Goal: Task Accomplishment & Management: Complete application form

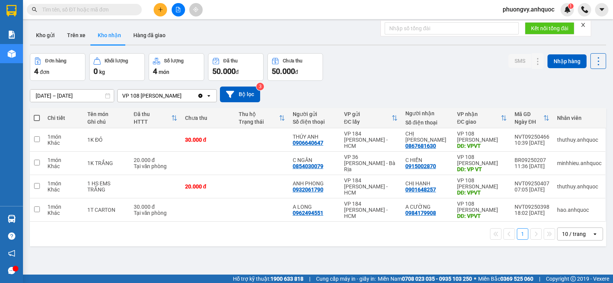
click at [80, 38] on button "Trên xe" at bounding box center [76, 35] width 31 height 18
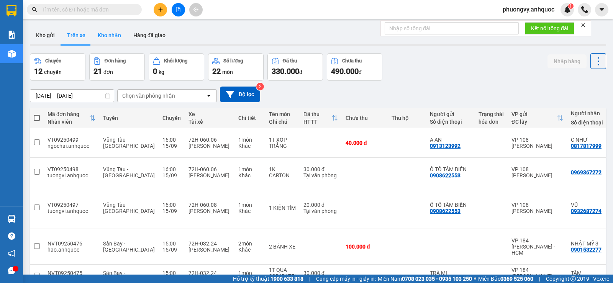
click at [108, 40] on button "Kho nhận" at bounding box center [110, 35] width 36 height 18
type input "[DATE] – [DATE]"
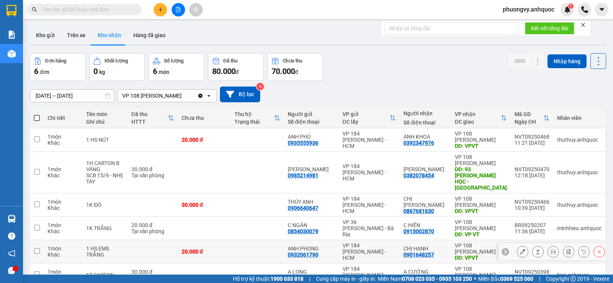
scroll to position [35, 0]
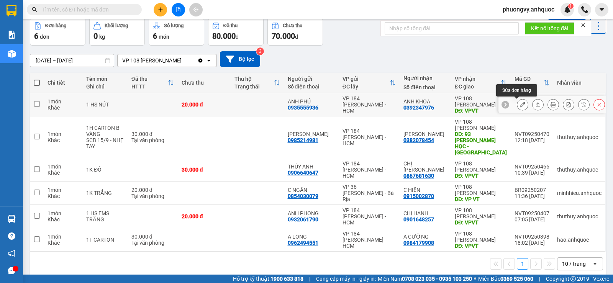
click at [520, 104] on icon at bounding box center [522, 104] width 5 height 5
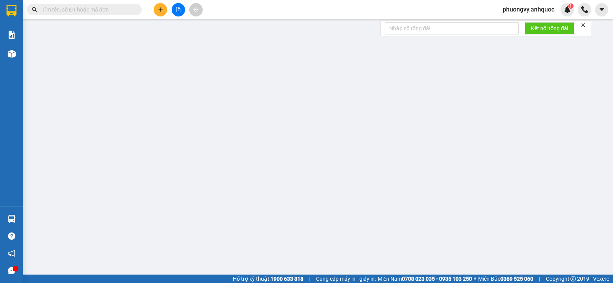
type input "0935555936"
type input "ANH PHÚ"
type input "0392347976"
type input "ANH KHOA"
type input "VPVT"
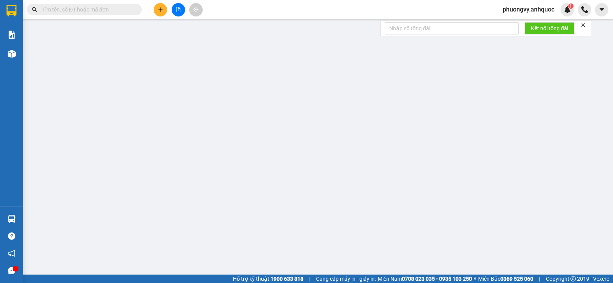
type input "20.000"
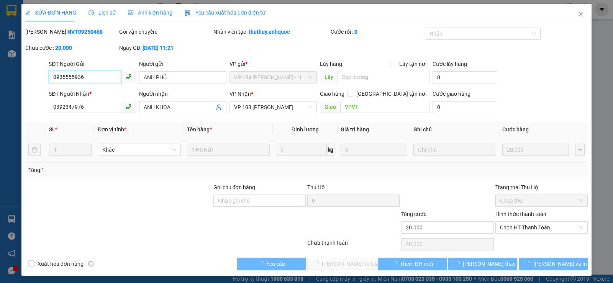
scroll to position [2, 0]
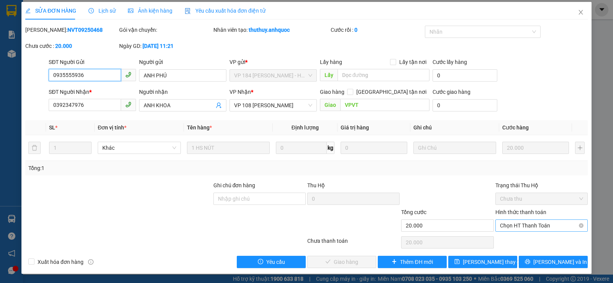
click at [516, 222] on span "Chọn HT Thanh Toán" at bounding box center [541, 225] width 83 height 11
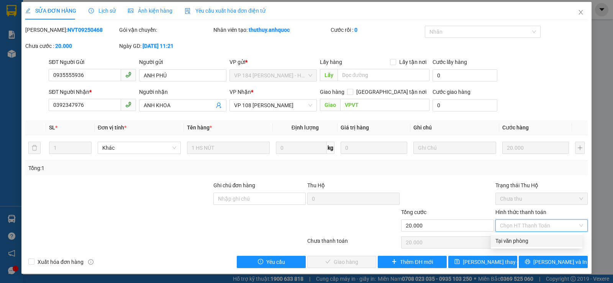
click at [514, 242] on div "Tại văn phòng" at bounding box center [536, 241] width 82 height 8
type input "0"
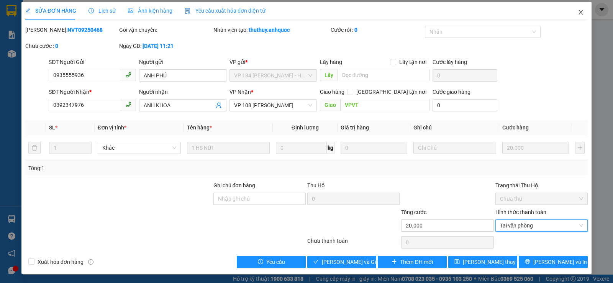
click at [577, 13] on icon "close" at bounding box center [580, 12] width 6 height 6
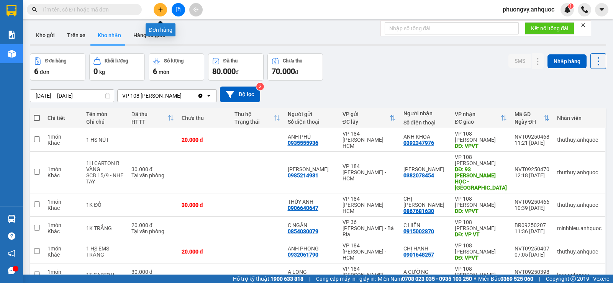
click at [162, 10] on icon "plus" at bounding box center [160, 9] width 4 height 0
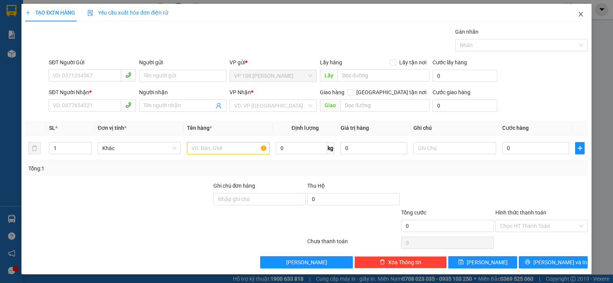
click at [577, 14] on icon "close" at bounding box center [580, 14] width 6 height 6
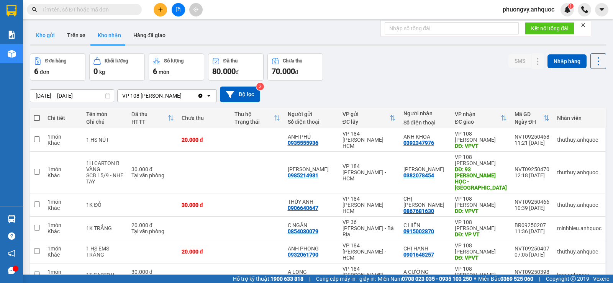
click at [52, 36] on button "Kho gửi" at bounding box center [45, 35] width 31 height 18
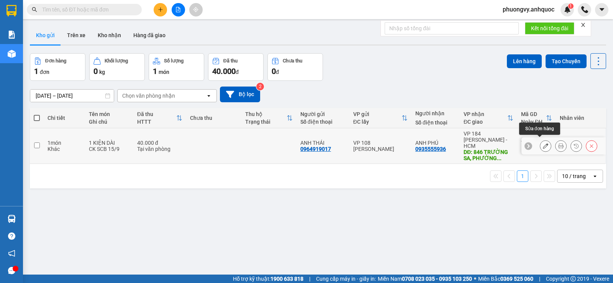
click at [543, 143] on icon at bounding box center [545, 145] width 5 height 5
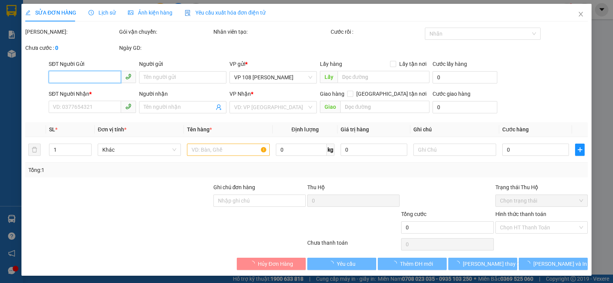
type input "0964919017"
type input "ANH THÁI"
type input "0935555936"
type input "ANH PHÚ"
type input "846 TRƯỜNG SA, [GEOGRAPHIC_DATA] , [GEOGRAPHIC_DATA]"
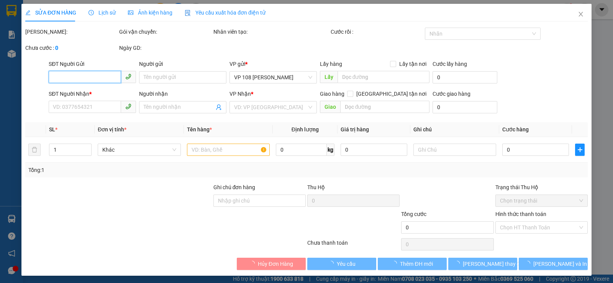
type input "40.000"
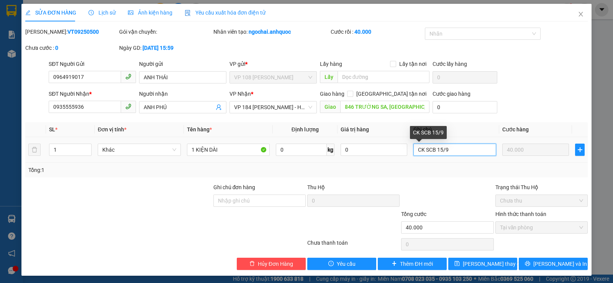
click at [461, 148] on input "CK SCB 15/9" at bounding box center [454, 150] width 83 height 12
type input "CK SCB 15/9(8H SÁNG MAI BOOKGRAB)"
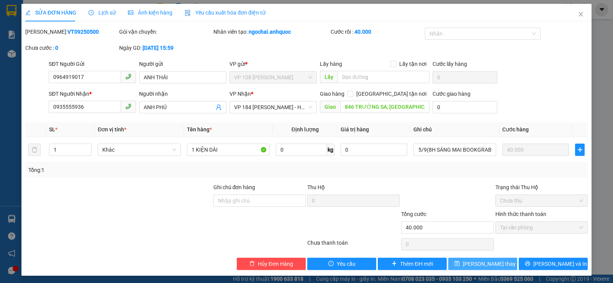
scroll to position [0, 0]
click at [494, 261] on span "[PERSON_NAME] thay đổi" at bounding box center [493, 264] width 61 height 8
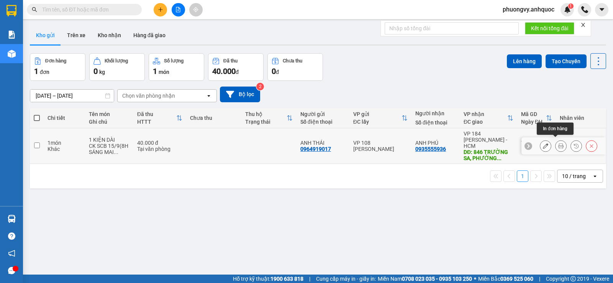
click at [558, 143] on icon at bounding box center [560, 145] width 5 height 5
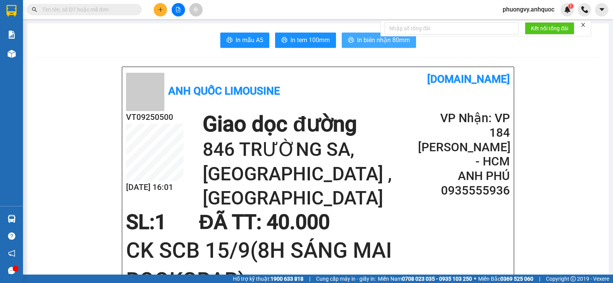
click at [360, 44] on span "In biên nhận 80mm" at bounding box center [383, 40] width 53 height 10
click at [368, 41] on span "In biên nhận 80mm" at bounding box center [383, 40] width 53 height 10
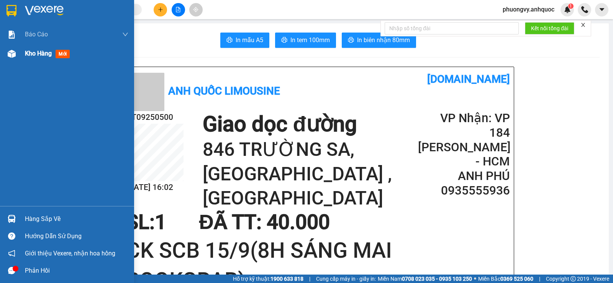
click at [56, 47] on div "Kho hàng mới" at bounding box center [76, 53] width 103 height 19
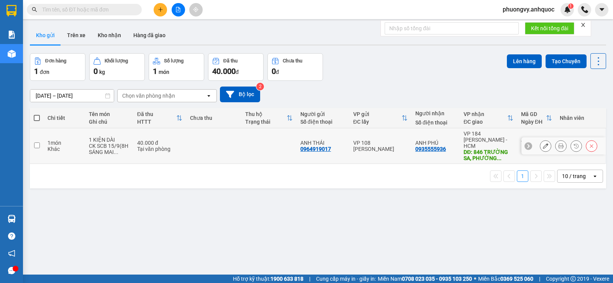
click at [543, 143] on icon at bounding box center [545, 145] width 5 height 5
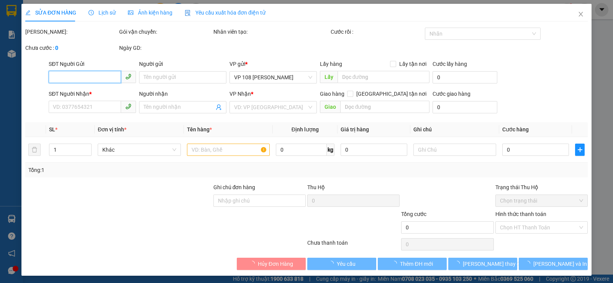
type input "0964919017"
type input "ANH THÁI"
type input "0935555936"
type input "ANH PHÚ"
type input "846 TRƯỜNG SA, [GEOGRAPHIC_DATA] [GEOGRAPHIC_DATA]"
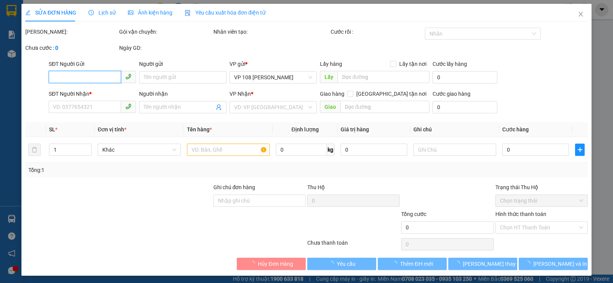
type input "40.000"
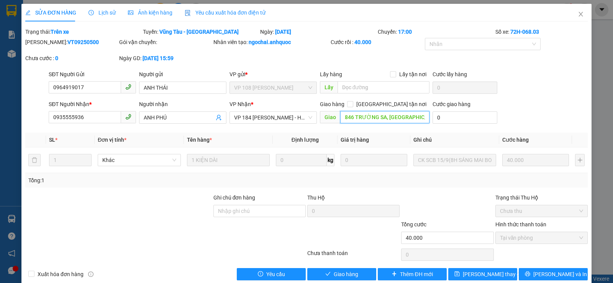
click at [368, 119] on input "846 TRƯỜNG SA, [GEOGRAPHIC_DATA] [GEOGRAPHIC_DATA]" at bounding box center [385, 117] width 90 height 12
click at [571, 15] on span "Close" at bounding box center [580, 14] width 21 height 21
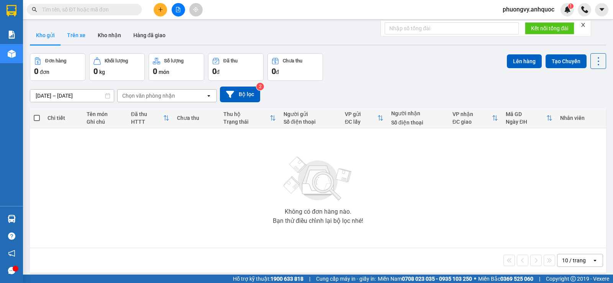
click at [80, 36] on button "Trên xe" at bounding box center [76, 35] width 31 height 18
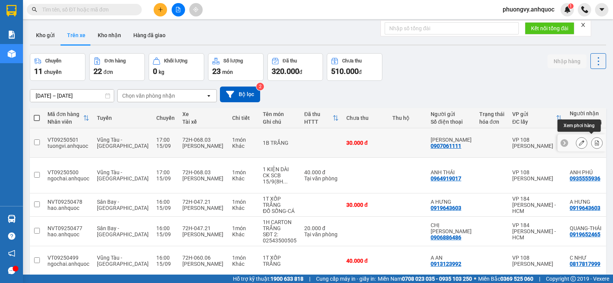
click at [594, 140] on icon at bounding box center [596, 142] width 5 height 5
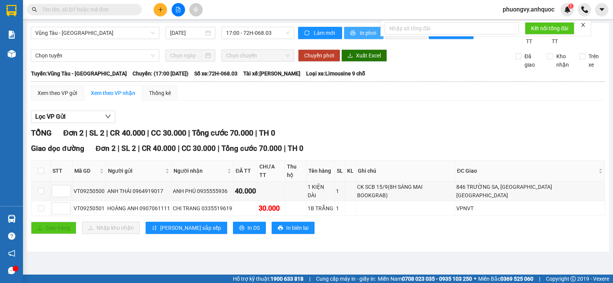
click at [365, 29] on span "In phơi" at bounding box center [369, 33] width 18 height 8
click at [160, 10] on icon "plus" at bounding box center [160, 9] width 5 height 5
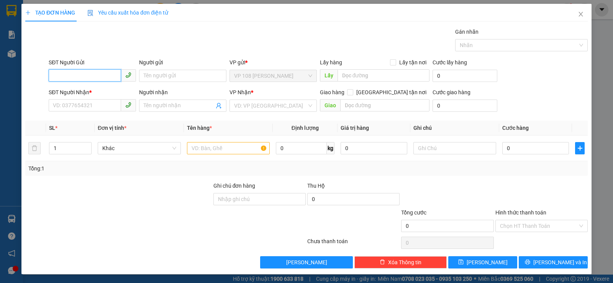
click at [95, 71] on input "SĐT Người Gửi" at bounding box center [85, 75] width 72 height 12
click at [94, 78] on input "SĐT Người Gửi" at bounding box center [85, 75] width 72 height 12
type input "0916634968"
click at [94, 93] on div "0916634968 - CHỊ TƯƠI" at bounding box center [91, 91] width 77 height 8
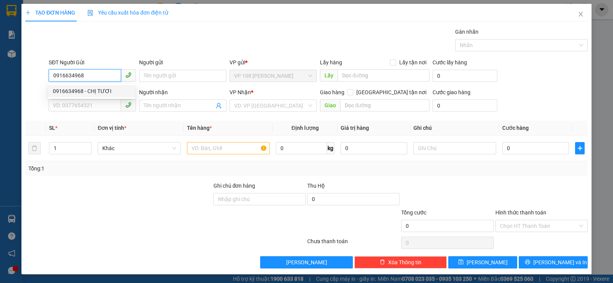
type input "CHỊ TƯƠI"
type input "0909975345"
type input "CHỊ THÚY"
type input "VPSG"
type input "40.000"
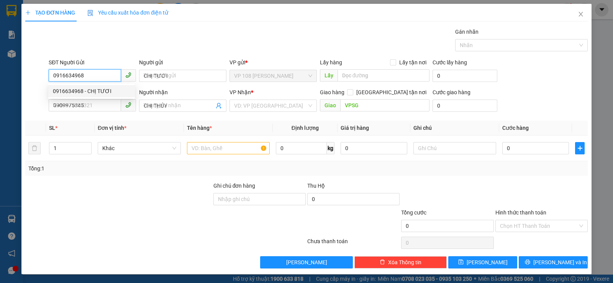
type input "40.000"
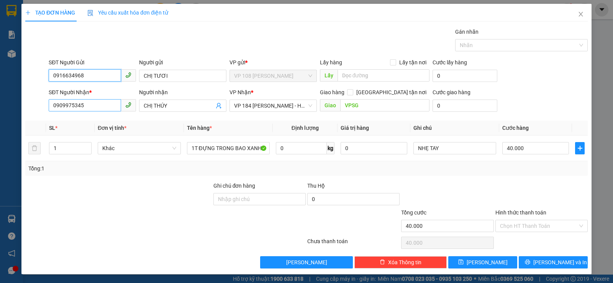
type input "0916634968"
click at [103, 107] on input "0909975345" at bounding box center [85, 105] width 72 height 12
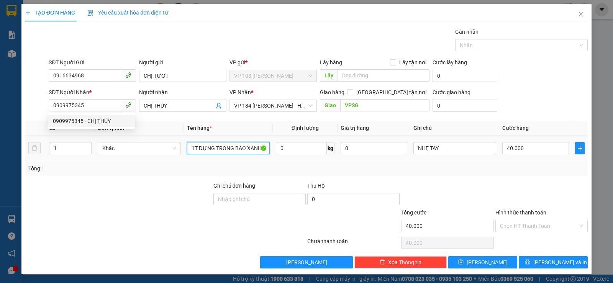
click at [214, 146] on input "1T ĐỰNG TRONG BAO XANH" at bounding box center [228, 148] width 83 height 12
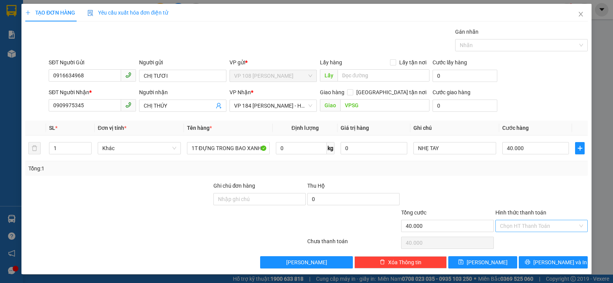
click at [517, 228] on input "Hình thức thanh toán" at bounding box center [539, 225] width 78 height 11
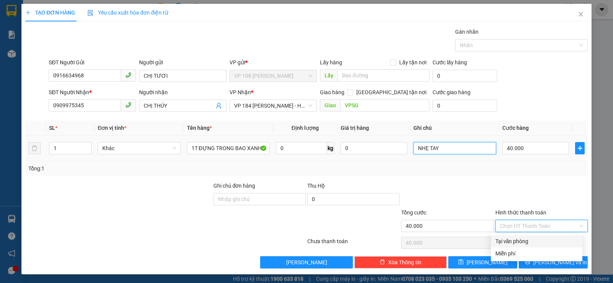
click at [461, 146] on input "NHẸ TAY" at bounding box center [454, 148] width 83 height 12
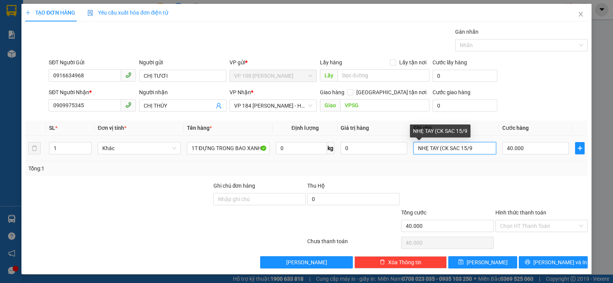
type input "NHẸ TAY (CK SAC 15/9)"
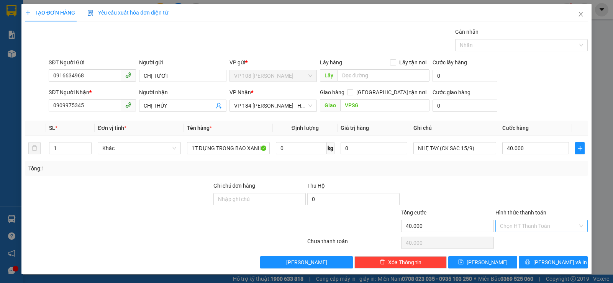
click at [516, 228] on input "Hình thức thanh toán" at bounding box center [539, 225] width 78 height 11
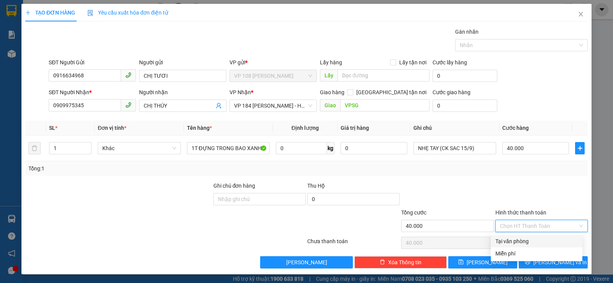
click at [515, 236] on div "Tại văn phòng" at bounding box center [537, 241] width 92 height 12
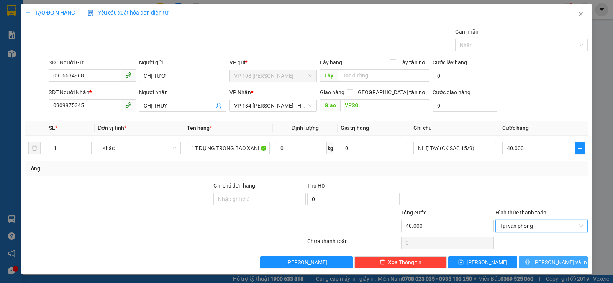
click at [540, 259] on button "[PERSON_NAME] và In" at bounding box center [552, 262] width 69 height 12
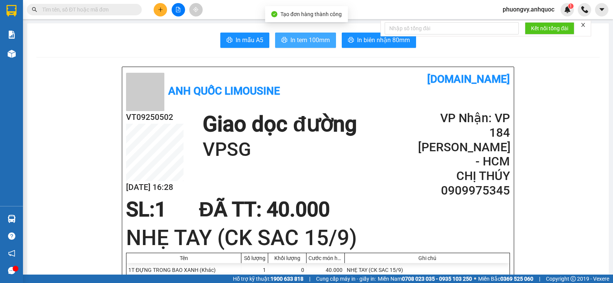
click at [316, 35] on button "In tem 100mm" at bounding box center [305, 40] width 61 height 15
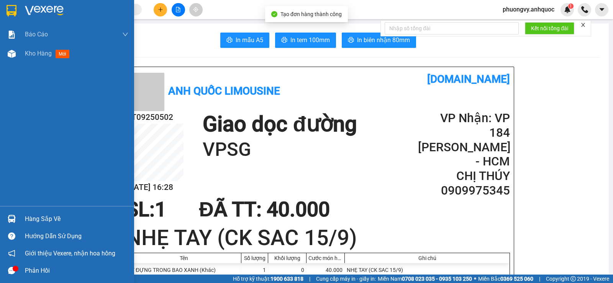
click at [34, 60] on div "Kho hàng mới" at bounding box center [76, 53] width 103 height 19
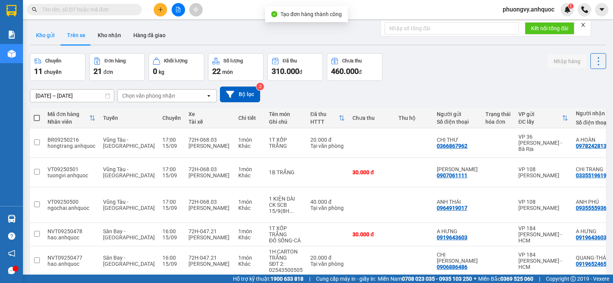
click at [41, 38] on button "Kho gửi" at bounding box center [45, 35] width 31 height 18
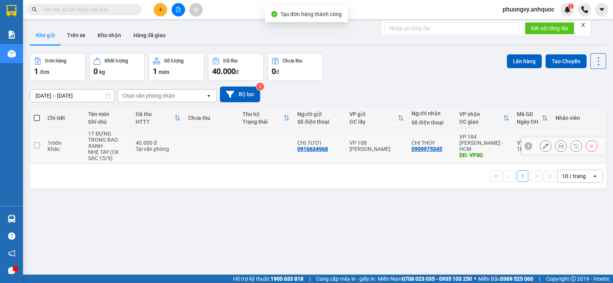
drag, startPoint x: 110, startPoint y: 142, endPoint x: 180, endPoint y: 133, distance: 70.6
click at [110, 142] on div "1T ĐỰNG TRONG BAO XANH" at bounding box center [108, 140] width 40 height 18
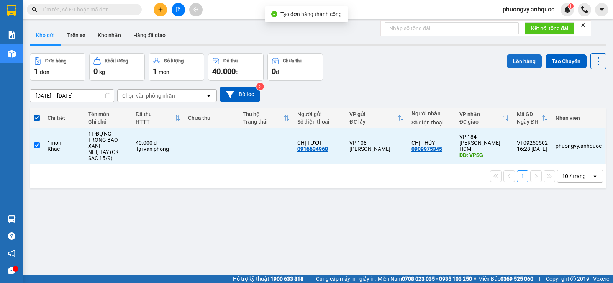
click at [524, 58] on button "Lên hàng" at bounding box center [524, 61] width 35 height 14
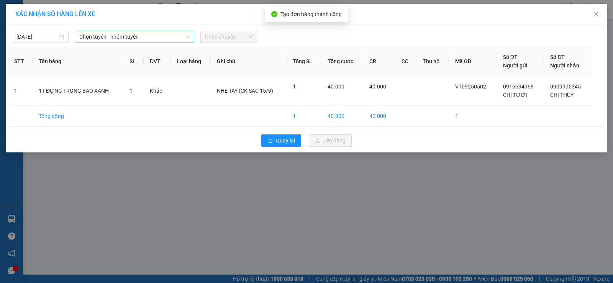
click at [111, 39] on span "Chọn tuyến - nhóm tuyến" at bounding box center [134, 36] width 110 height 11
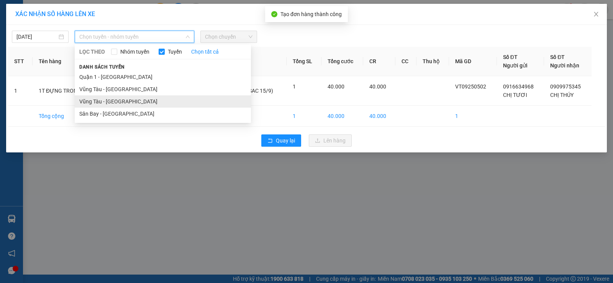
click at [117, 98] on li "Vũng Tàu - [GEOGRAPHIC_DATA]" at bounding box center [163, 101] width 176 height 12
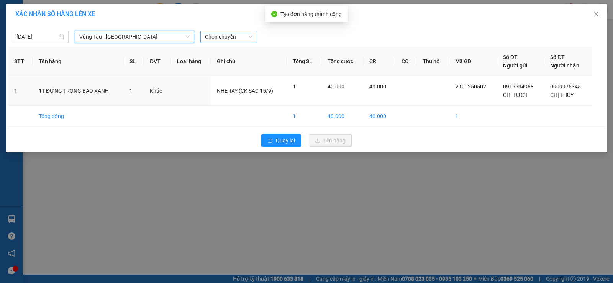
click at [229, 38] on span "Chọn chuyến" at bounding box center [228, 36] width 47 height 11
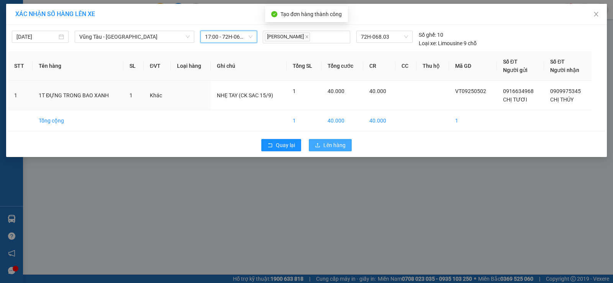
click at [335, 148] on span "Lên hàng" at bounding box center [334, 145] width 22 height 8
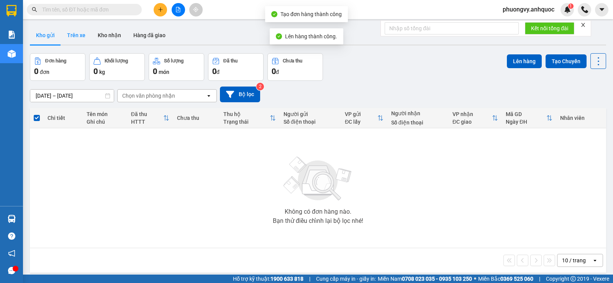
click at [80, 32] on button "Trên xe" at bounding box center [76, 35] width 31 height 18
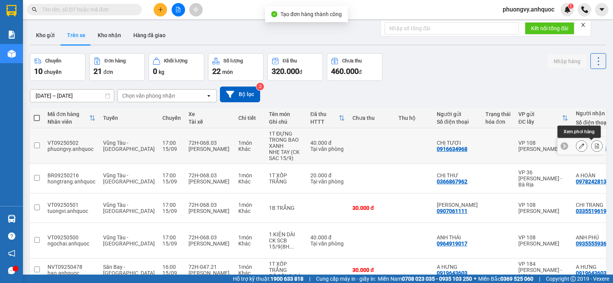
click at [594, 148] on icon at bounding box center [596, 145] width 5 height 5
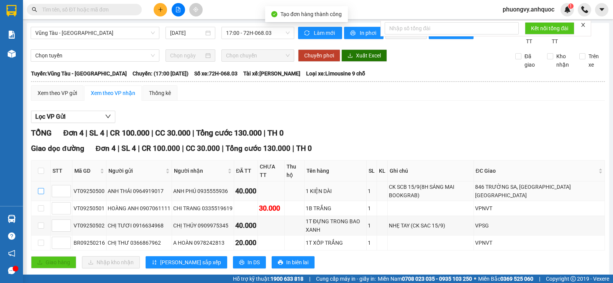
click at [42, 188] on input "checkbox" at bounding box center [41, 191] width 6 height 6
checkbox input "true"
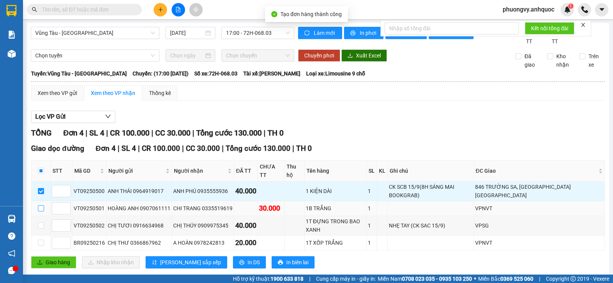
click at [39, 205] on input "checkbox" at bounding box center [41, 208] width 6 height 6
checkbox input "true"
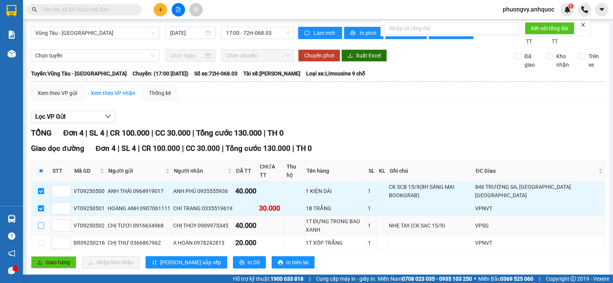
click at [42, 222] on input "checkbox" at bounding box center [41, 225] width 6 height 6
checkbox input "true"
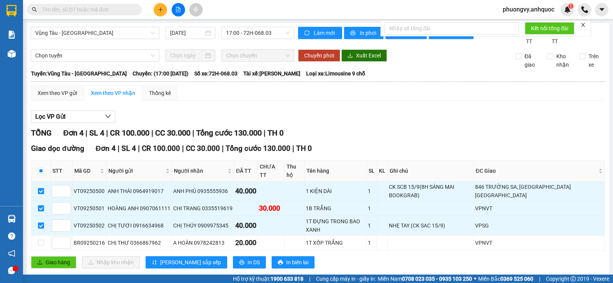
click at [582, 22] on icon "close" at bounding box center [582, 24] width 5 height 5
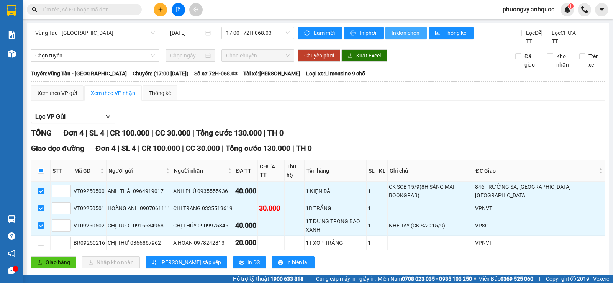
click at [404, 29] on span "In đơn chọn" at bounding box center [405, 33] width 29 height 8
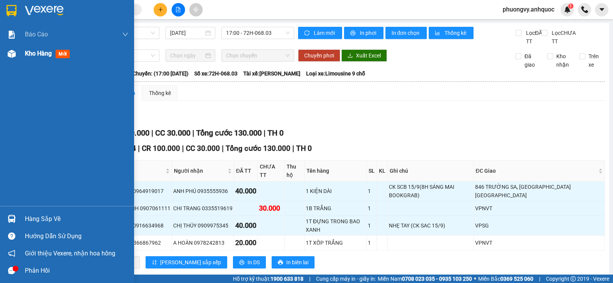
click at [43, 51] on span "Kho hàng" at bounding box center [38, 53] width 27 height 7
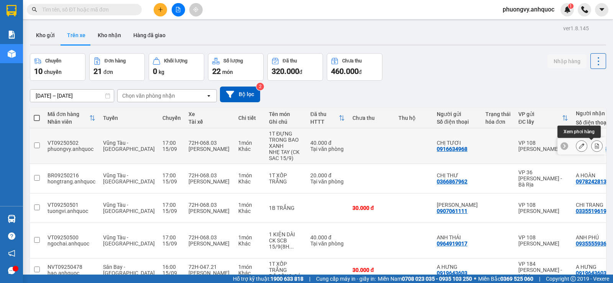
click at [591, 143] on button at bounding box center [596, 145] width 11 height 13
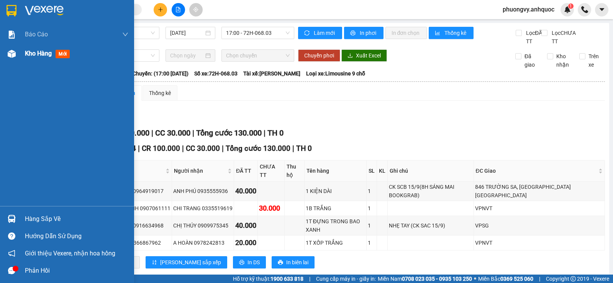
click at [14, 48] on div at bounding box center [11, 53] width 13 height 13
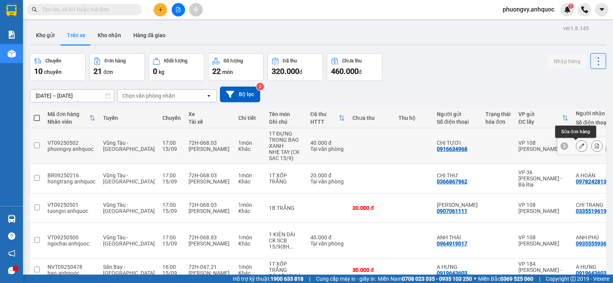
click at [576, 150] on button at bounding box center [581, 145] width 11 height 13
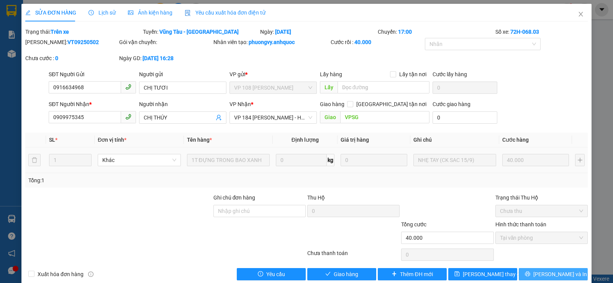
click at [539, 268] on button "[PERSON_NAME] và In" at bounding box center [552, 274] width 69 height 12
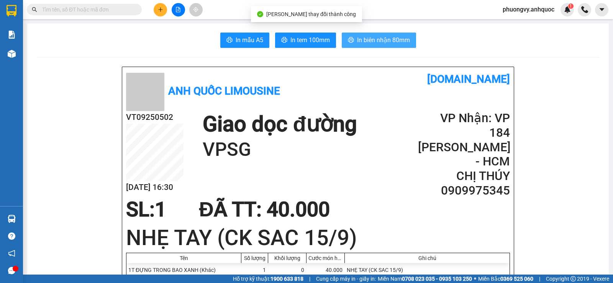
click at [383, 41] on span "In biên nhận 80mm" at bounding box center [383, 40] width 53 height 10
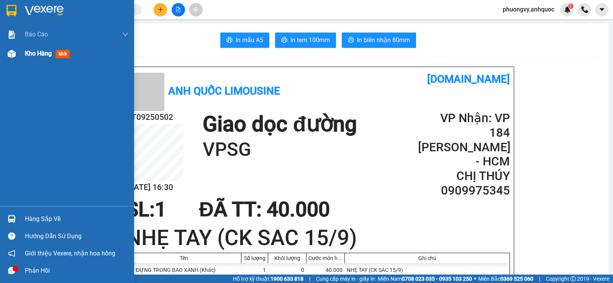
click at [45, 47] on div "Kho hàng mới" at bounding box center [76, 53] width 103 height 19
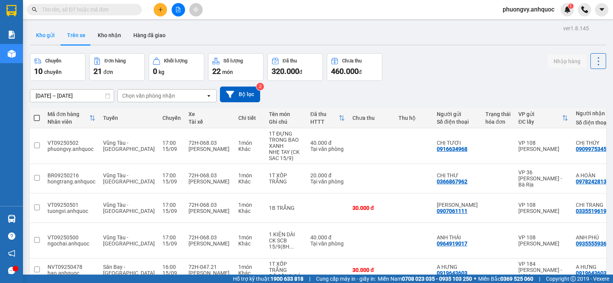
drag, startPoint x: 50, startPoint y: 38, endPoint x: 52, endPoint y: 27, distance: 11.3
click at [51, 35] on button "Kho gửi" at bounding box center [45, 35] width 31 height 18
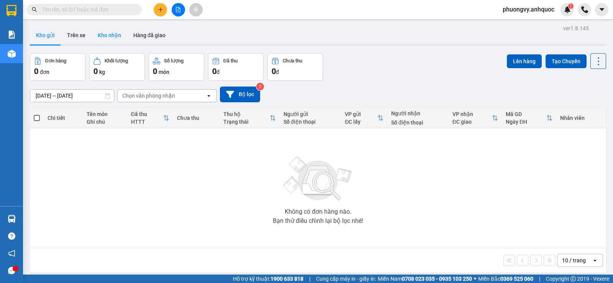
click at [109, 30] on button "Kho nhận" at bounding box center [110, 35] width 36 height 18
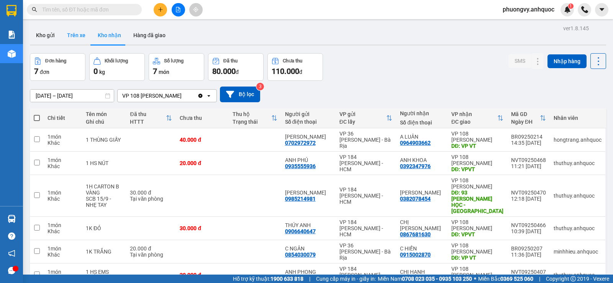
click at [72, 33] on button "Trên xe" at bounding box center [76, 35] width 31 height 18
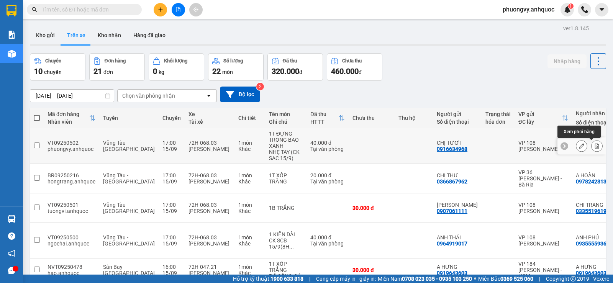
click at [593, 143] on button at bounding box center [596, 145] width 11 height 13
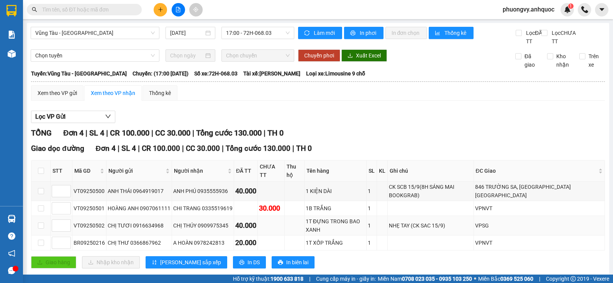
drag, startPoint x: 103, startPoint y: 209, endPoint x: 81, endPoint y: 211, distance: 22.6
click at [81, 216] on td "VT09250502" at bounding box center [89, 226] width 34 height 20
click at [204, 221] on div "CHỊ THÚY 0909975345" at bounding box center [202, 225] width 59 height 8
drag, startPoint x: 204, startPoint y: 211, endPoint x: 208, endPoint y: 210, distance: 4.1
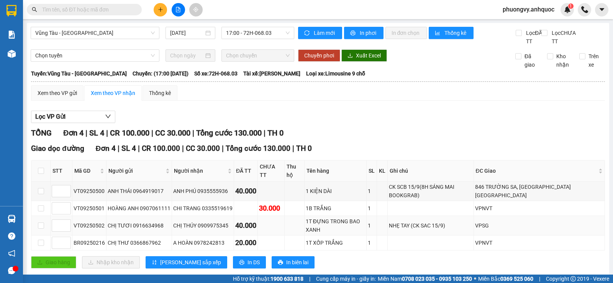
click at [208, 221] on div "CHỊ THÚY 0909975345" at bounding box center [202, 225] width 59 height 8
click at [391, 236] on div "Giao dọc đường Đơn 4 | SL 4 | CR 100.000 | CC 30.000 | Tổng cước 130.000 | TH 0…" at bounding box center [318, 208] width 574 height 131
click at [103, 10] on input "text" at bounding box center [87, 9] width 90 height 8
paste input "0902108336"
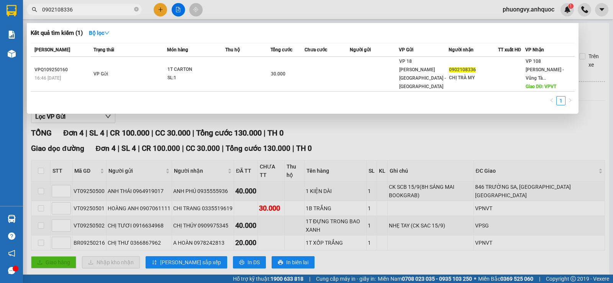
type input "0902108336"
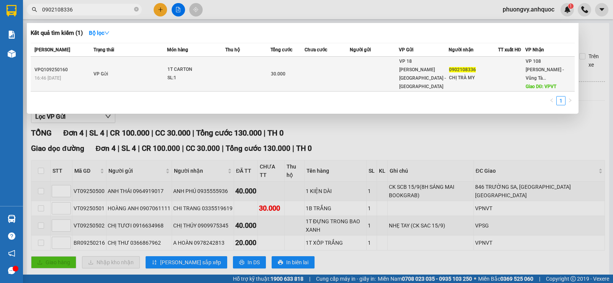
click at [528, 70] on span "VP 108 [PERSON_NAME] - Vũng Tà..." at bounding box center [544, 70] width 38 height 22
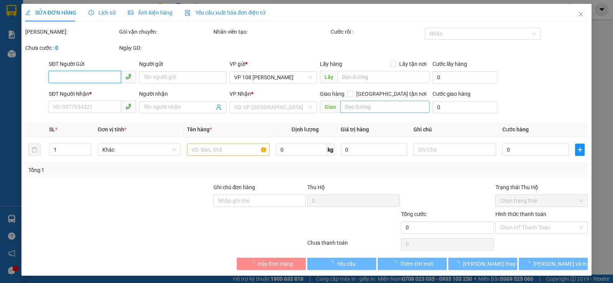
type input "0902108336"
type input "CHỊ TRÀ MY"
type input "VPVT"
type input "SCB 15/9 THANH"
type input "30.000"
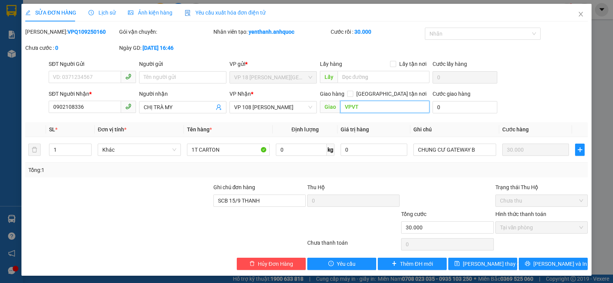
click at [378, 108] on input "VPVT" at bounding box center [385, 107] width 90 height 12
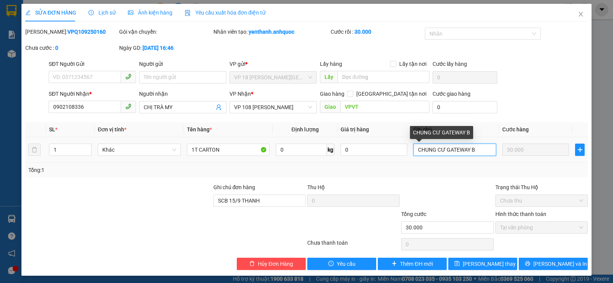
click at [429, 154] on input "CHUNG CƯ GATEWAY B" at bounding box center [454, 150] width 83 height 12
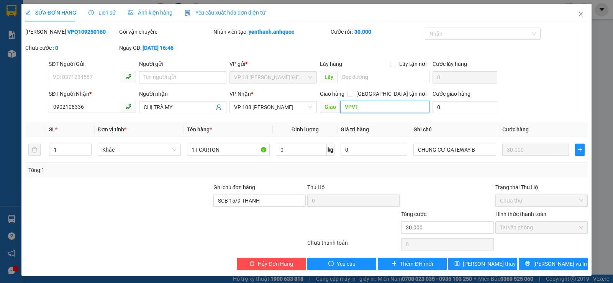
click at [369, 108] on input "VPVT" at bounding box center [385, 107] width 90 height 12
paste input "CHUNG CƯ GATEWAY B"
type input "CHUNG CƯ GATEWAY B"
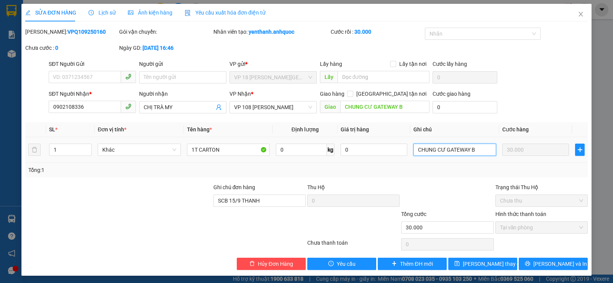
click at [440, 145] on input "CHUNG CƯ GATEWAY B" at bounding box center [454, 150] width 83 height 12
click at [487, 265] on span "[PERSON_NAME] thay đổi" at bounding box center [493, 264] width 61 height 8
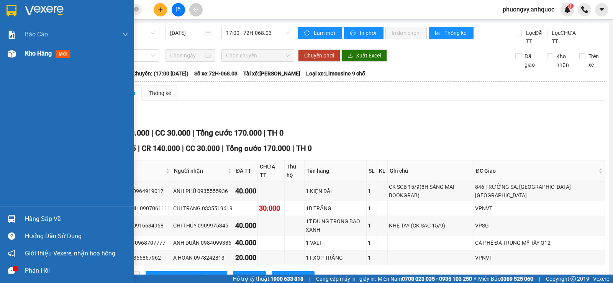
click at [48, 50] on span "Kho hàng" at bounding box center [38, 53] width 27 height 7
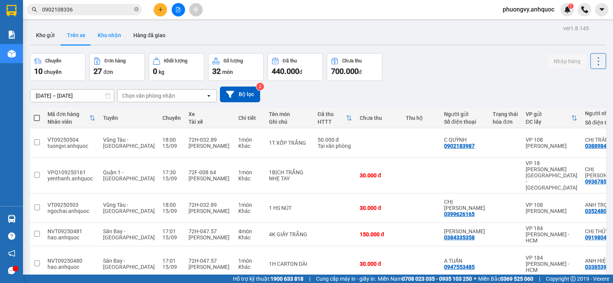
click at [117, 34] on button "Kho nhận" at bounding box center [110, 35] width 36 height 18
type input "[DATE] – [DATE]"
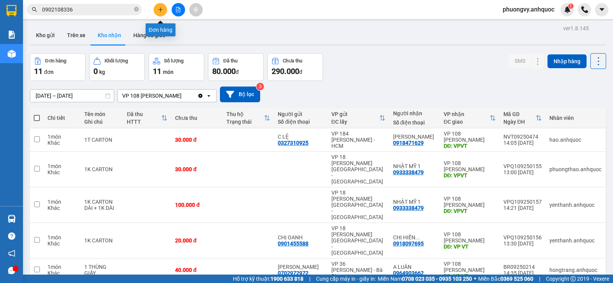
click at [157, 15] on button at bounding box center [160, 9] width 13 height 13
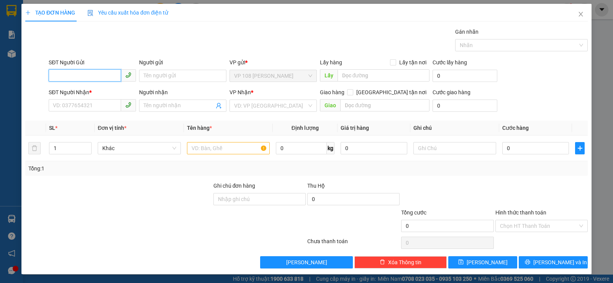
click at [111, 77] on input "SĐT Người Gửi" at bounding box center [85, 75] width 72 height 12
click at [577, 12] on icon "close" at bounding box center [580, 14] width 6 height 6
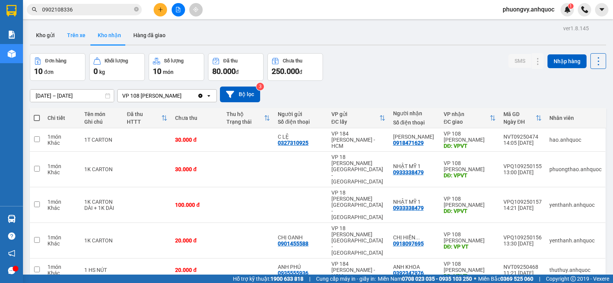
click at [78, 33] on button "Trên xe" at bounding box center [76, 35] width 31 height 18
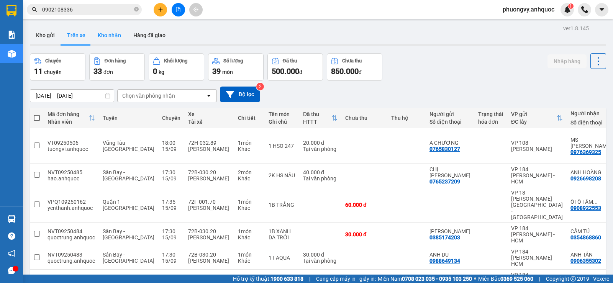
click at [104, 39] on button "Kho nhận" at bounding box center [110, 35] width 36 height 18
type input "[DATE] – [DATE]"
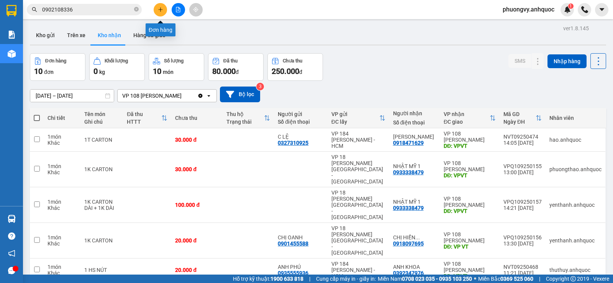
click at [158, 12] on icon "plus" at bounding box center [160, 9] width 5 height 5
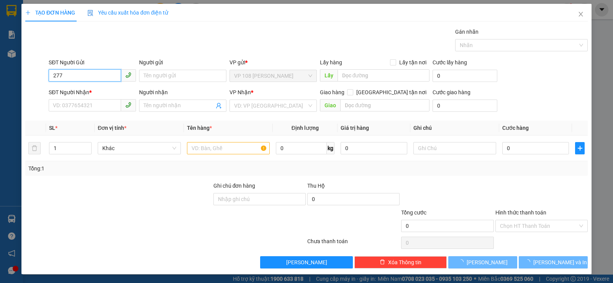
click at [96, 76] on input "277" at bounding box center [85, 75] width 72 height 12
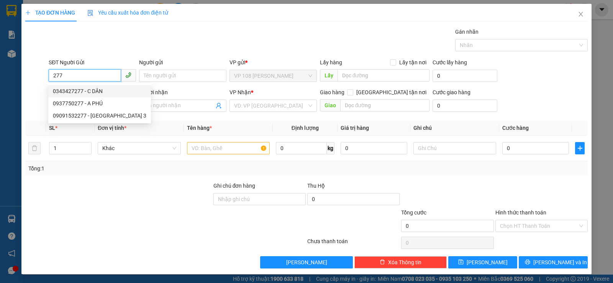
click at [93, 88] on div "0343427277 - C DÂN" at bounding box center [99, 91] width 93 height 8
type input "0343427277"
type input "C DÂN"
type input "0979377937"
type input "A.CHÂU"
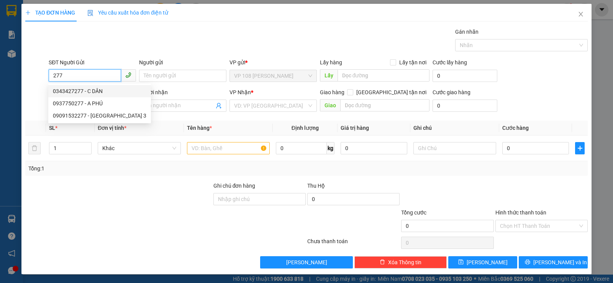
type input "VP184"
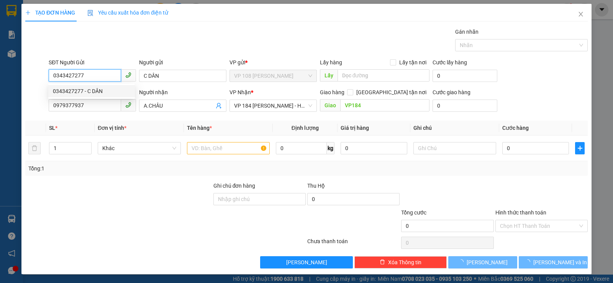
type input "40.000"
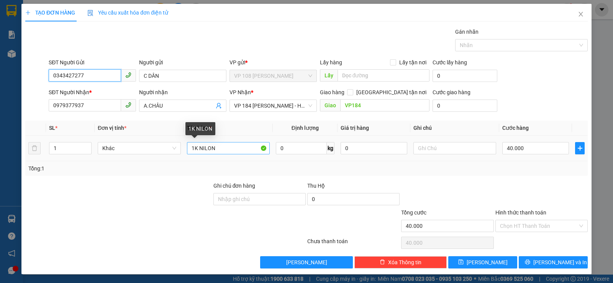
type input "0343427277"
click at [230, 152] on input "1K NILON" at bounding box center [228, 148] width 83 height 12
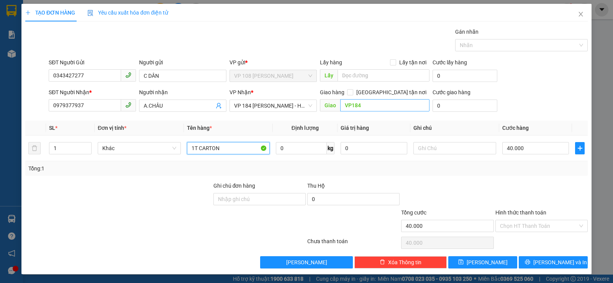
type input "1T CARTON"
click at [382, 108] on input "VP184" at bounding box center [385, 105] width 90 height 12
click at [549, 153] on input "40.000" at bounding box center [535, 148] width 67 height 12
type input "3"
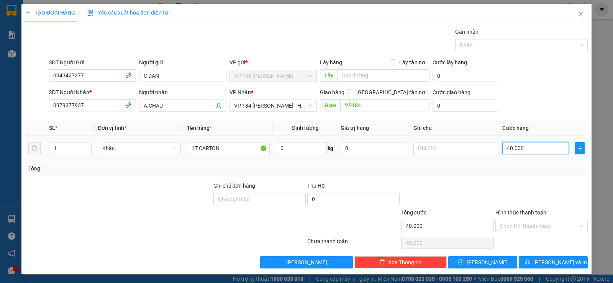
type input "3"
type input "30"
type input "300"
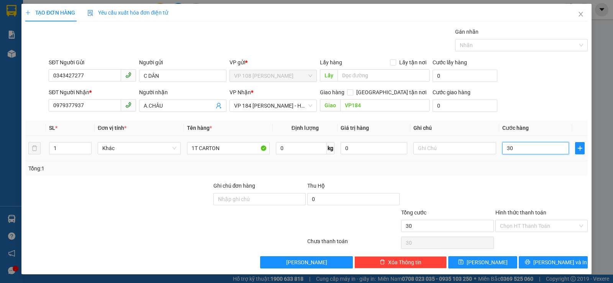
type input "300"
type input "3.000"
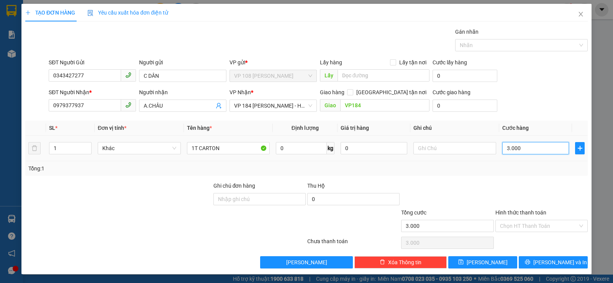
type input "30.000"
click at [536, 229] on input "Hình thức thanh toán" at bounding box center [539, 225] width 78 height 11
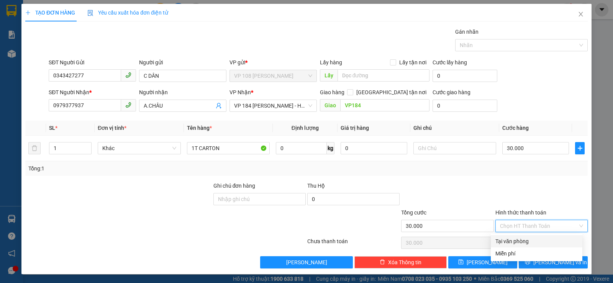
click at [527, 238] on div "Tại văn phòng" at bounding box center [536, 241] width 82 height 8
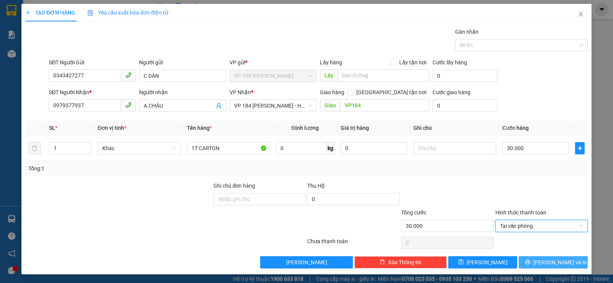
click at [531, 258] on button "[PERSON_NAME] và In" at bounding box center [552, 262] width 69 height 12
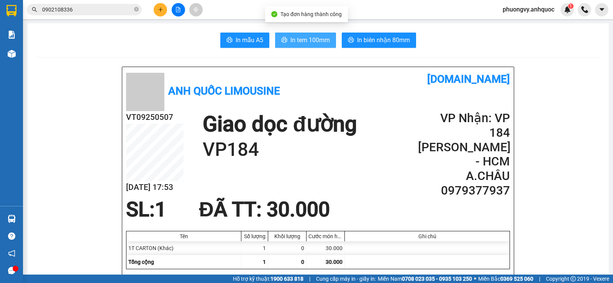
click at [309, 38] on span "In tem 100mm" at bounding box center [309, 40] width 39 height 10
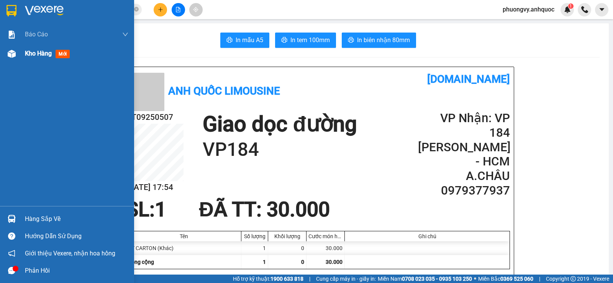
click at [39, 54] on span "Kho hàng" at bounding box center [38, 53] width 27 height 7
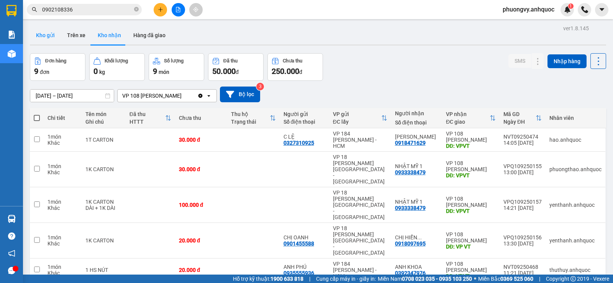
click at [44, 31] on button "Kho gửi" at bounding box center [45, 35] width 31 height 18
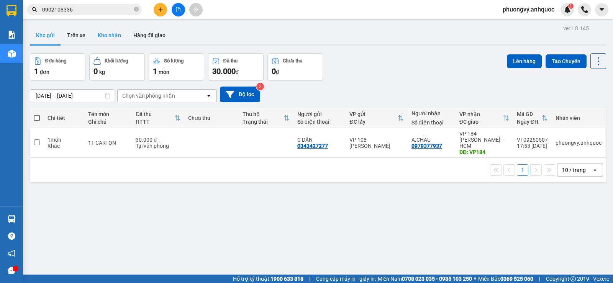
click at [111, 32] on button "Kho nhận" at bounding box center [110, 35] width 36 height 18
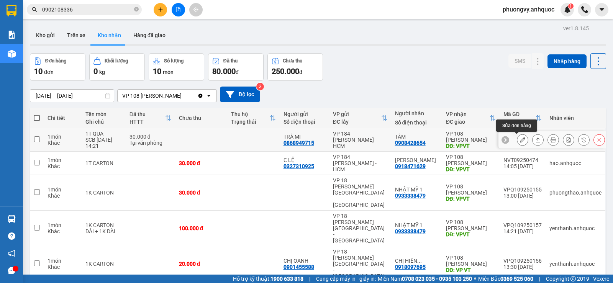
click at [517, 133] on button at bounding box center [522, 139] width 11 height 13
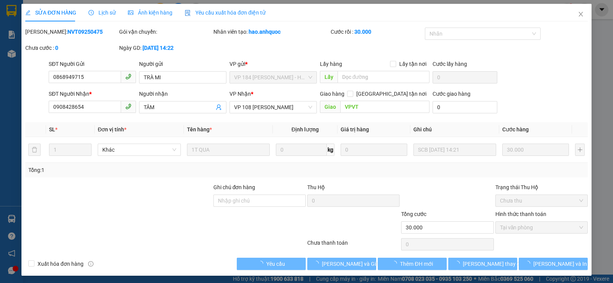
type input "0868949715"
type input "TRÀ MI"
type input "0908428654"
type input "TÂM"
type input "VPVT"
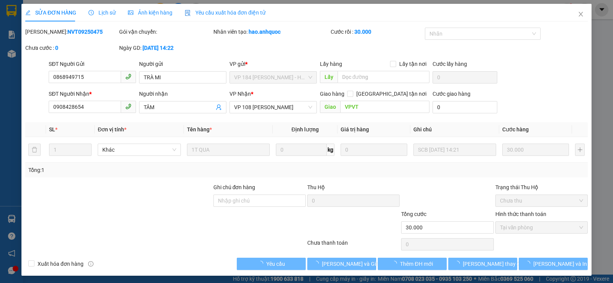
type input "30.000"
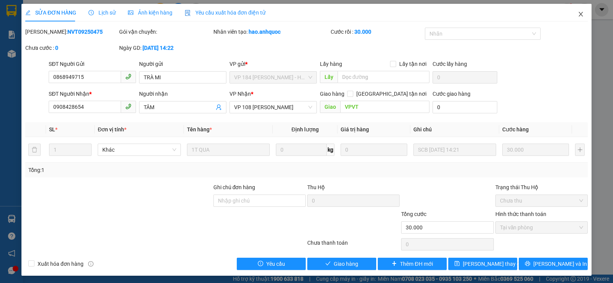
click at [577, 12] on icon "close" at bounding box center [580, 14] width 6 height 6
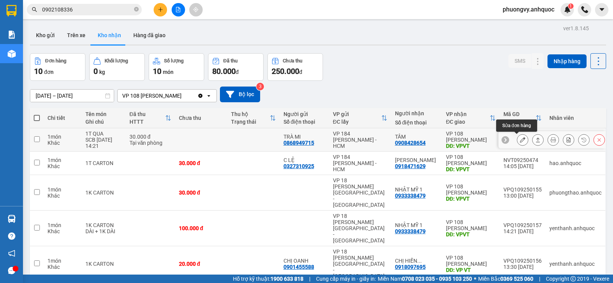
click at [520, 140] on icon at bounding box center [522, 139] width 5 height 5
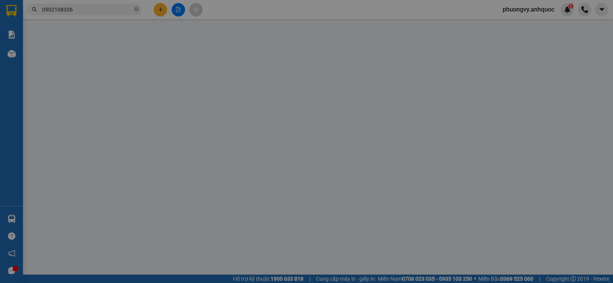
type input "0868949715"
type input "TRÀ MI"
type input "0908428654"
type input "TÂM"
type input "VPVT"
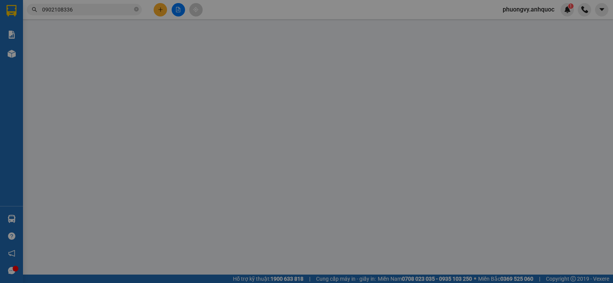
type input "30.000"
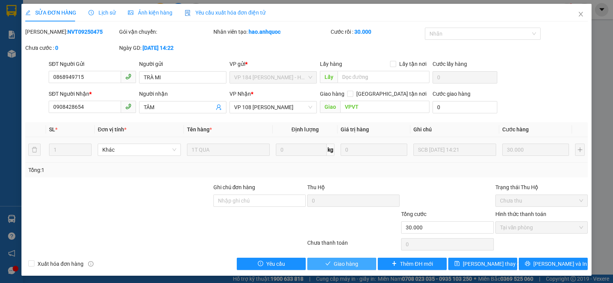
click at [336, 262] on span "Giao hàng" at bounding box center [346, 264] width 25 height 8
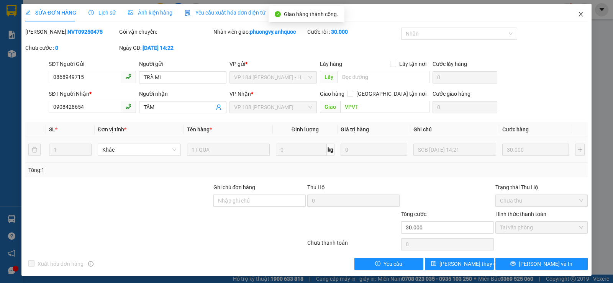
click at [577, 15] on icon "close" at bounding box center [580, 14] width 6 height 6
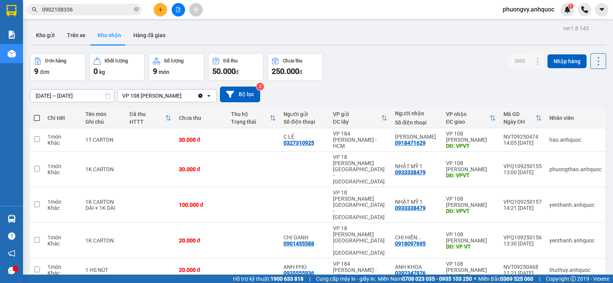
click at [110, 13] on input "0902108336" at bounding box center [87, 9] width 90 height 8
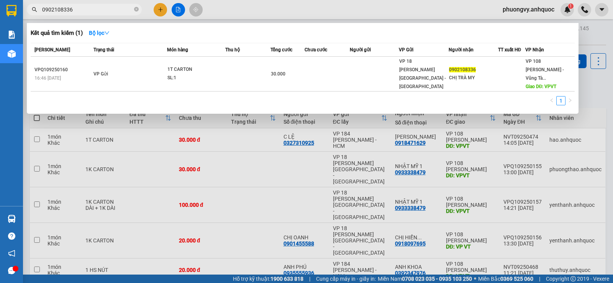
click at [107, 11] on input "0902108336" at bounding box center [87, 9] width 90 height 8
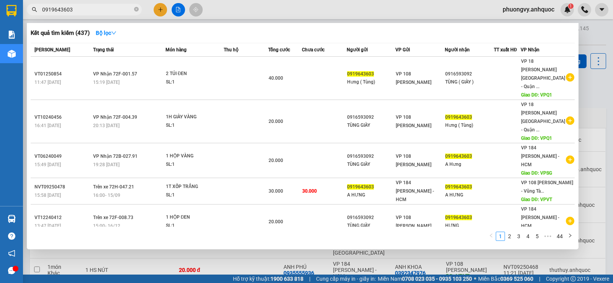
type input "0919643603"
